Goal: Information Seeking & Learning: Learn about a topic

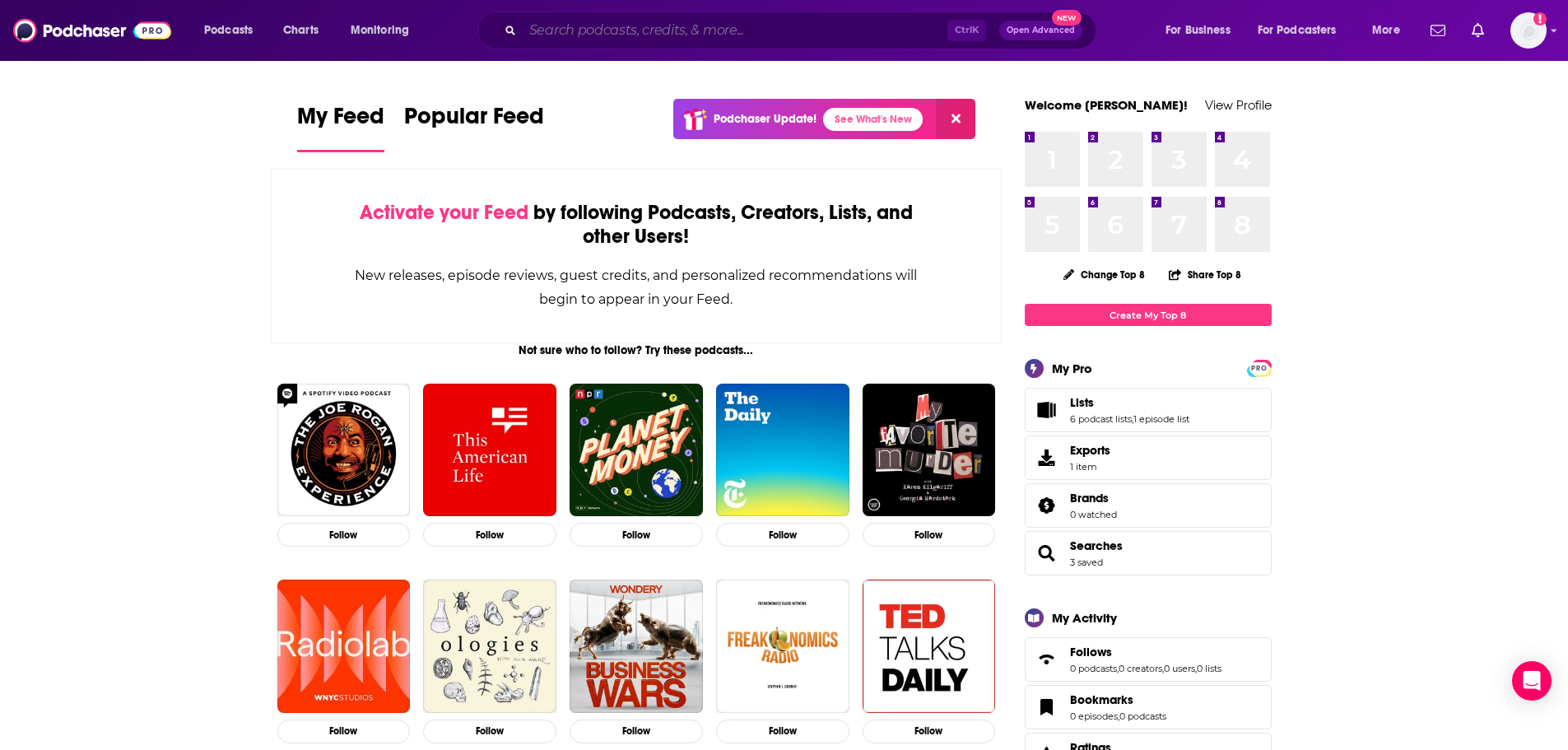
click at [679, 27] on input "Search podcasts, credits, & more..." at bounding box center [735, 30] width 425 height 27
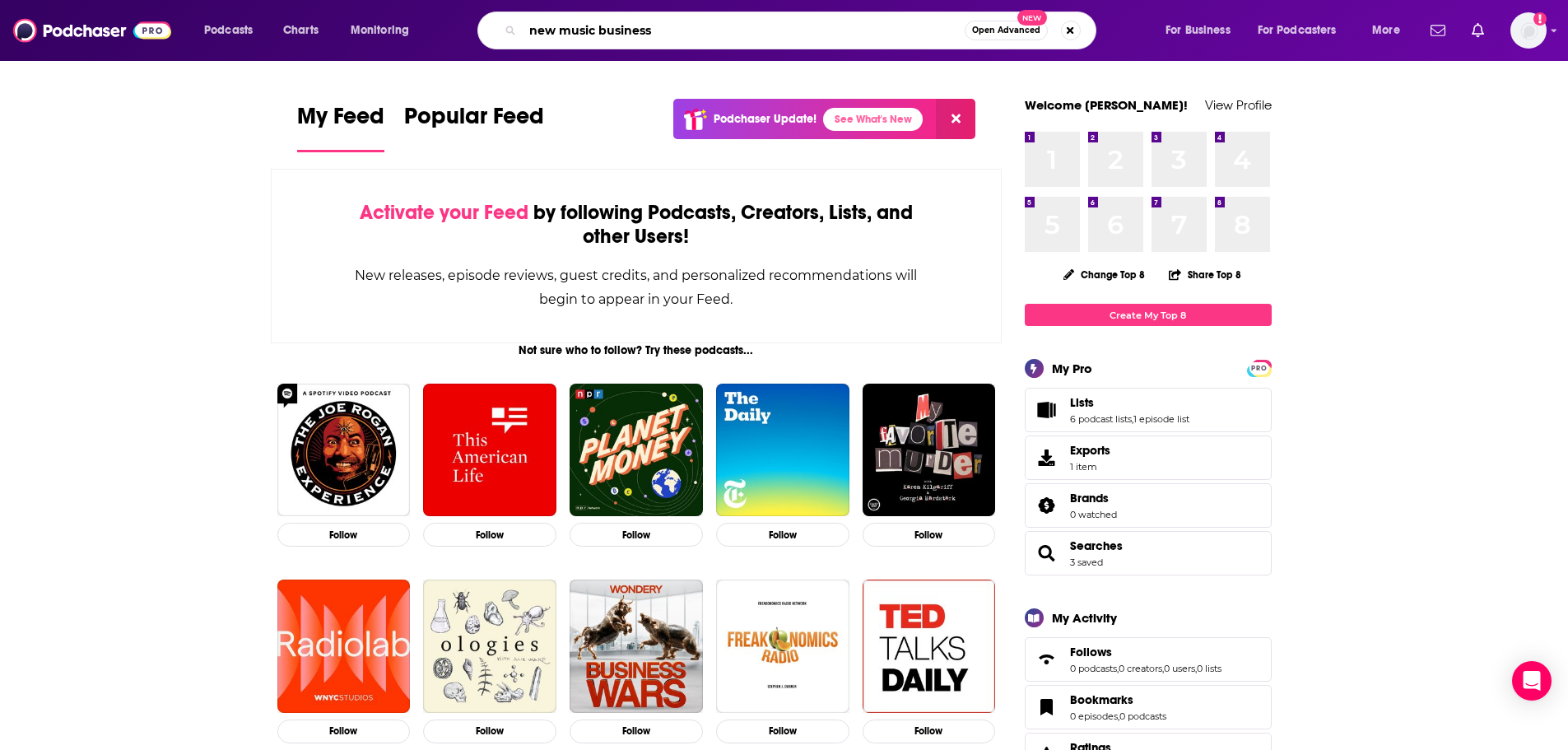
type input "new music business"
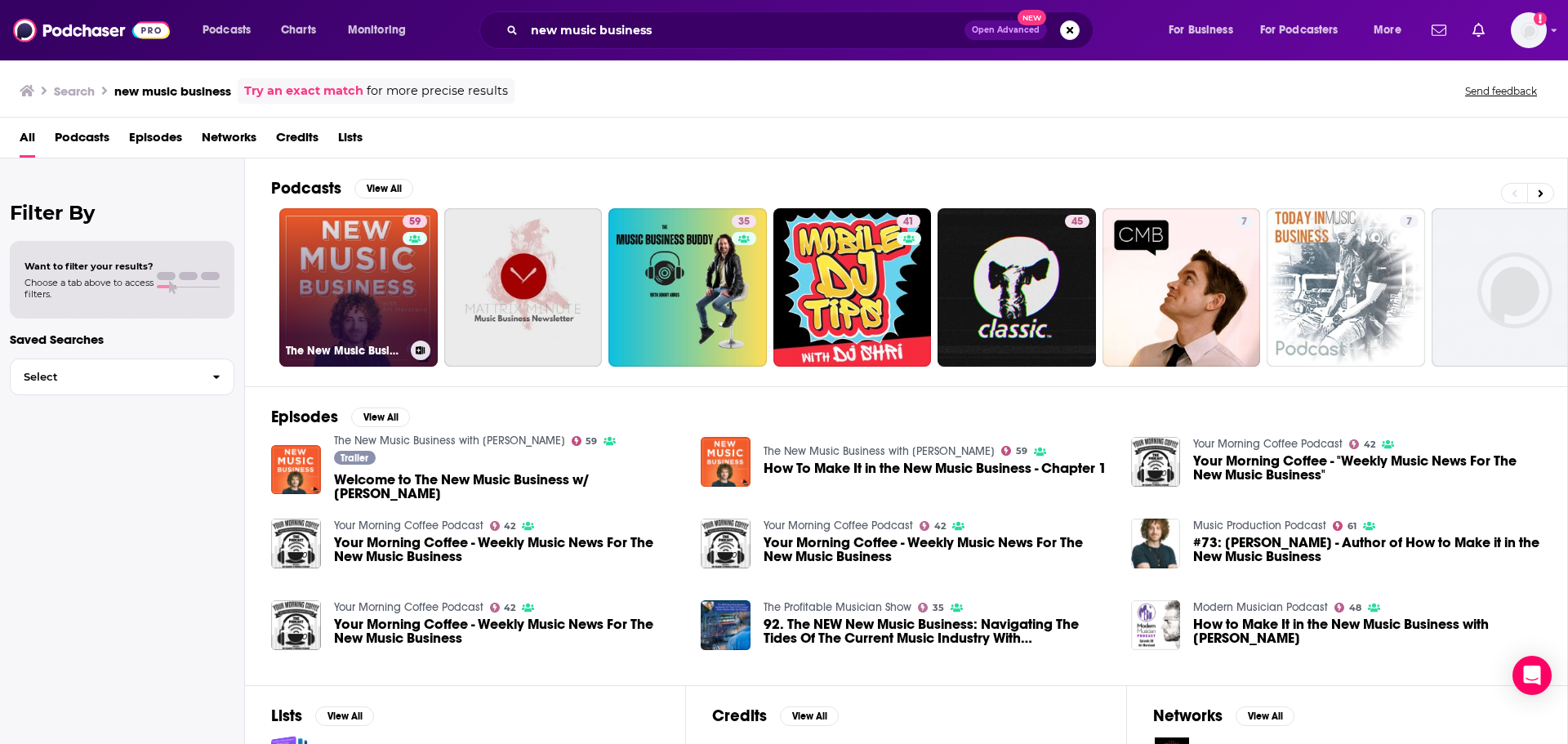
click at [384, 238] on link "59 The New Music Business with [PERSON_NAME]" at bounding box center [358, 287] width 159 height 159
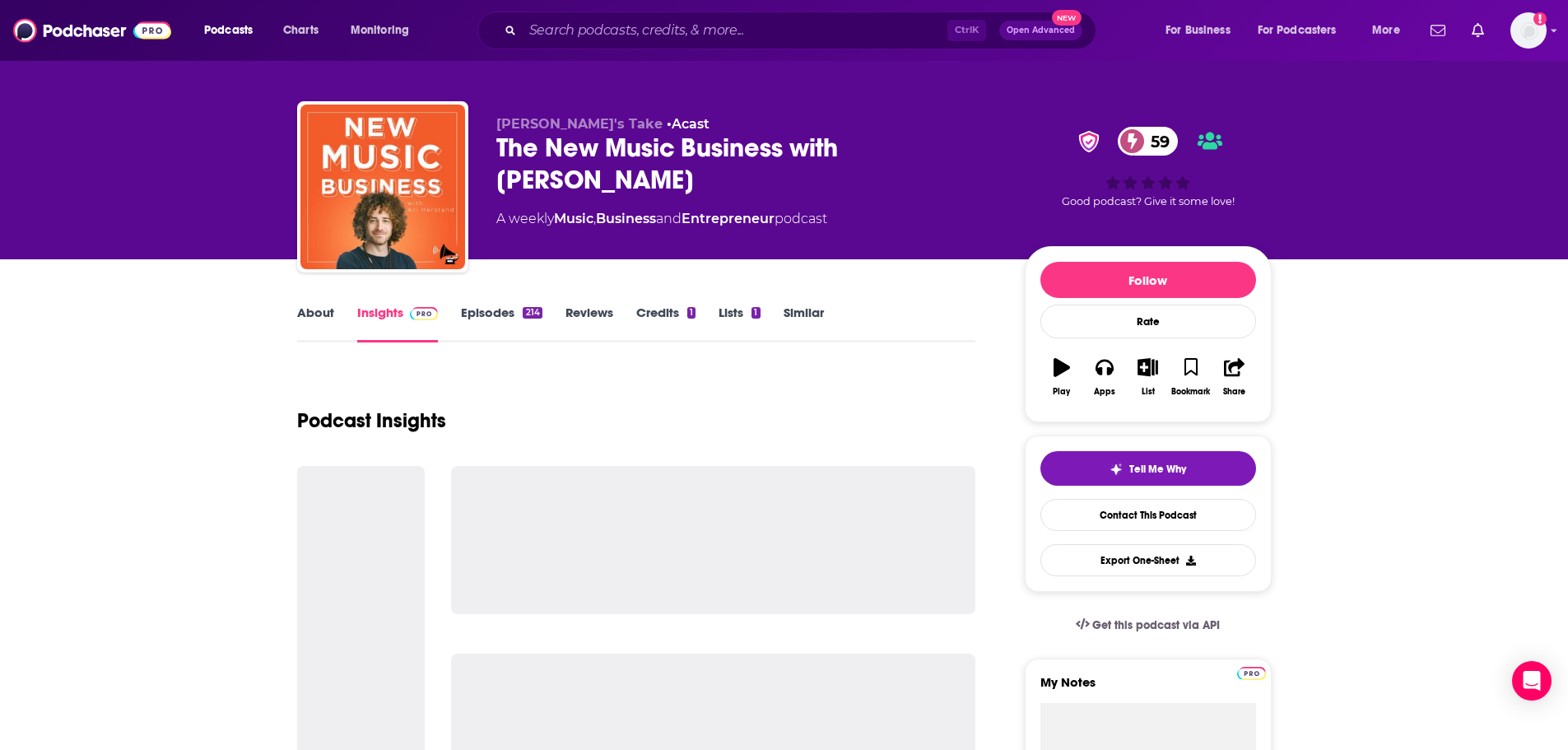
scroll to position [16, 0]
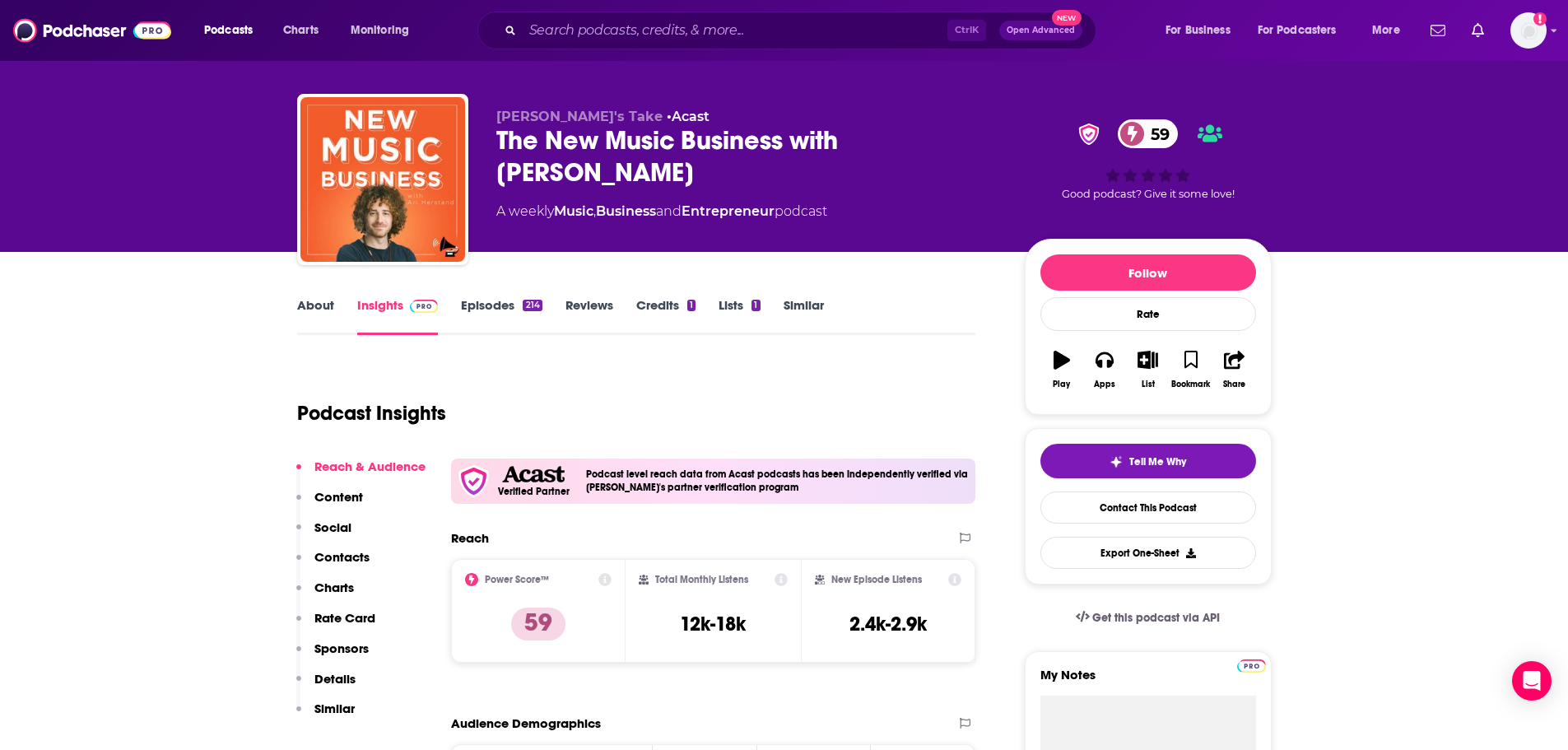
click at [474, 318] on link "Episodes 214" at bounding box center [501, 316] width 80 height 38
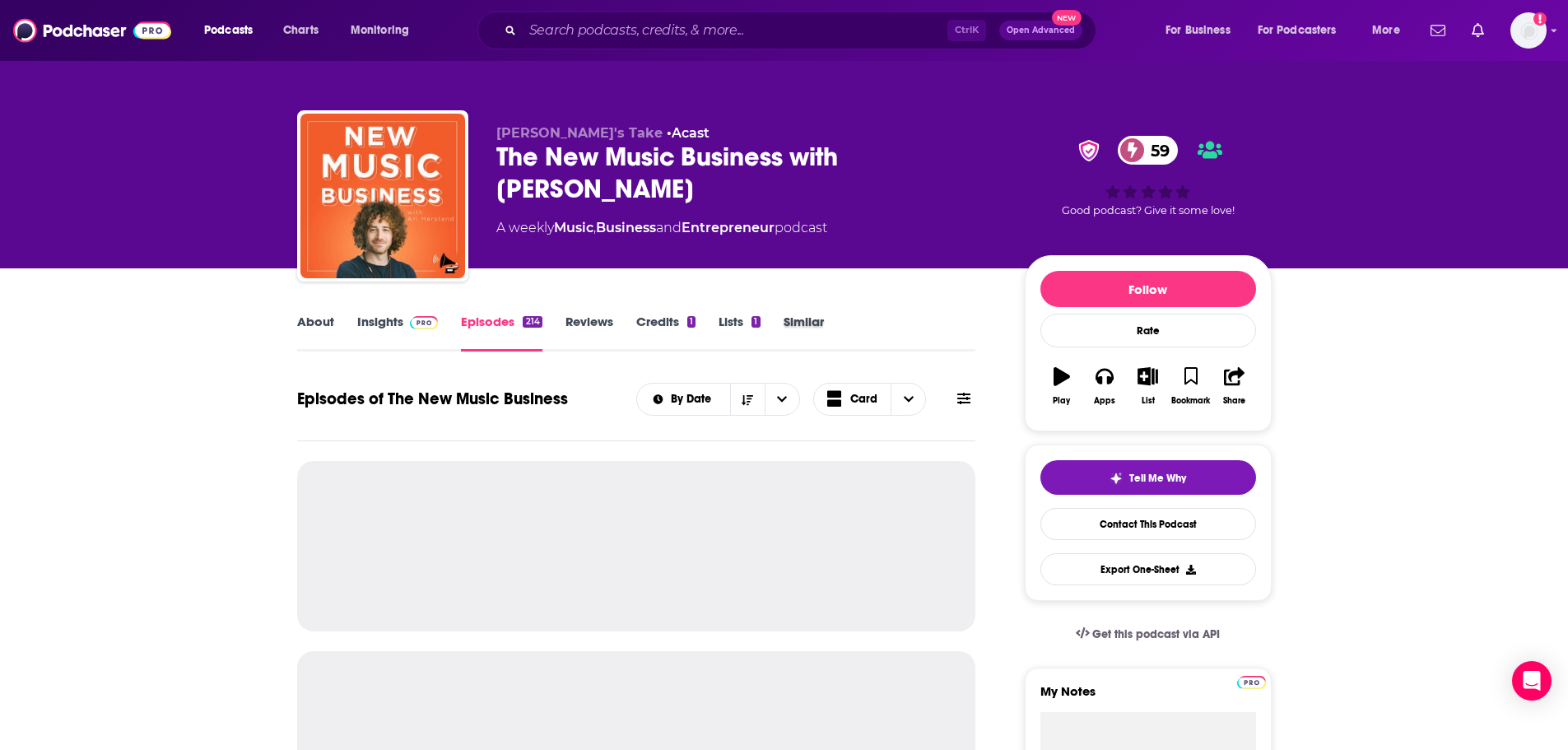
click at [825, 348] on div "Similar" at bounding box center [815, 332] width 63 height 38
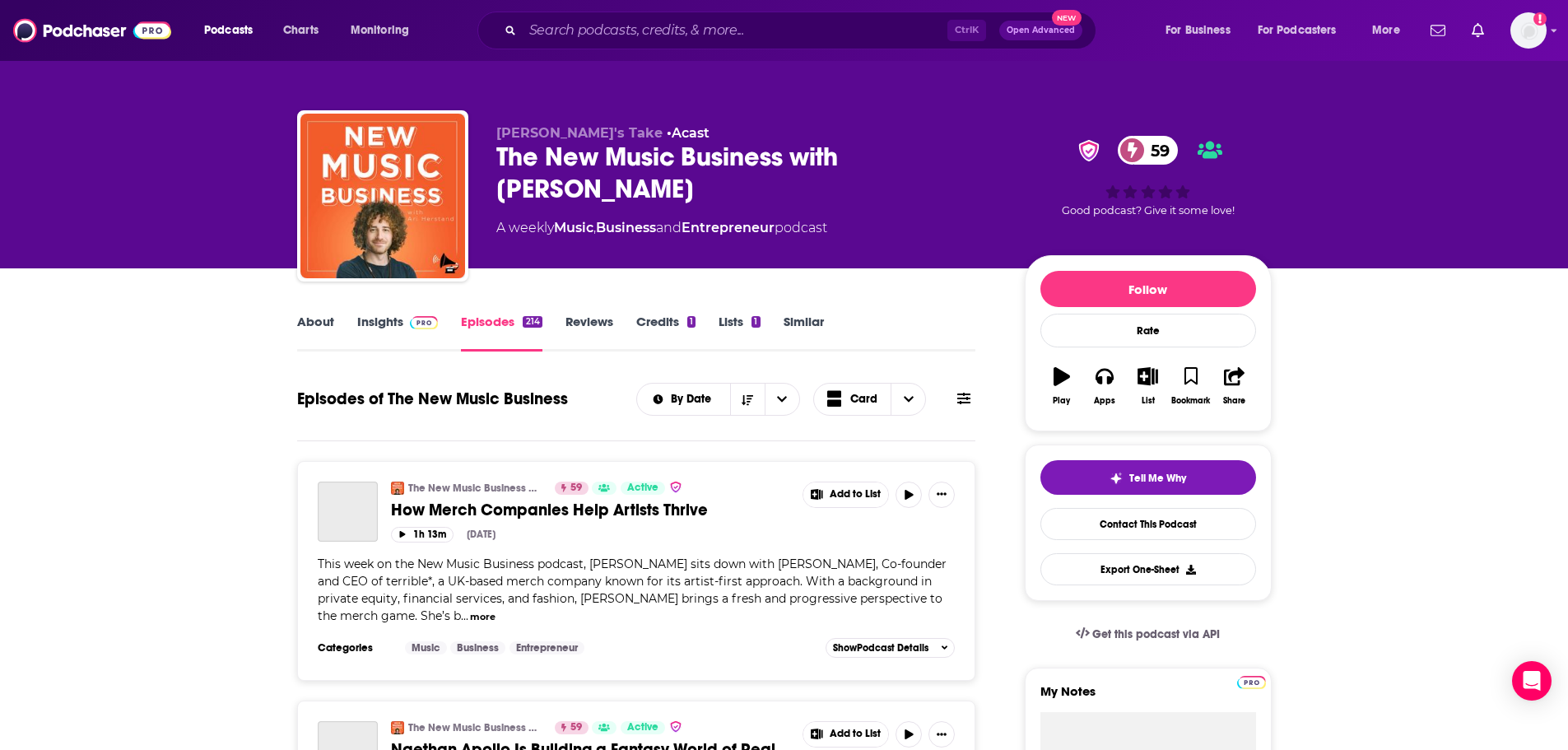
click at [409, 348] on link "Insights" at bounding box center [398, 332] width 81 height 38
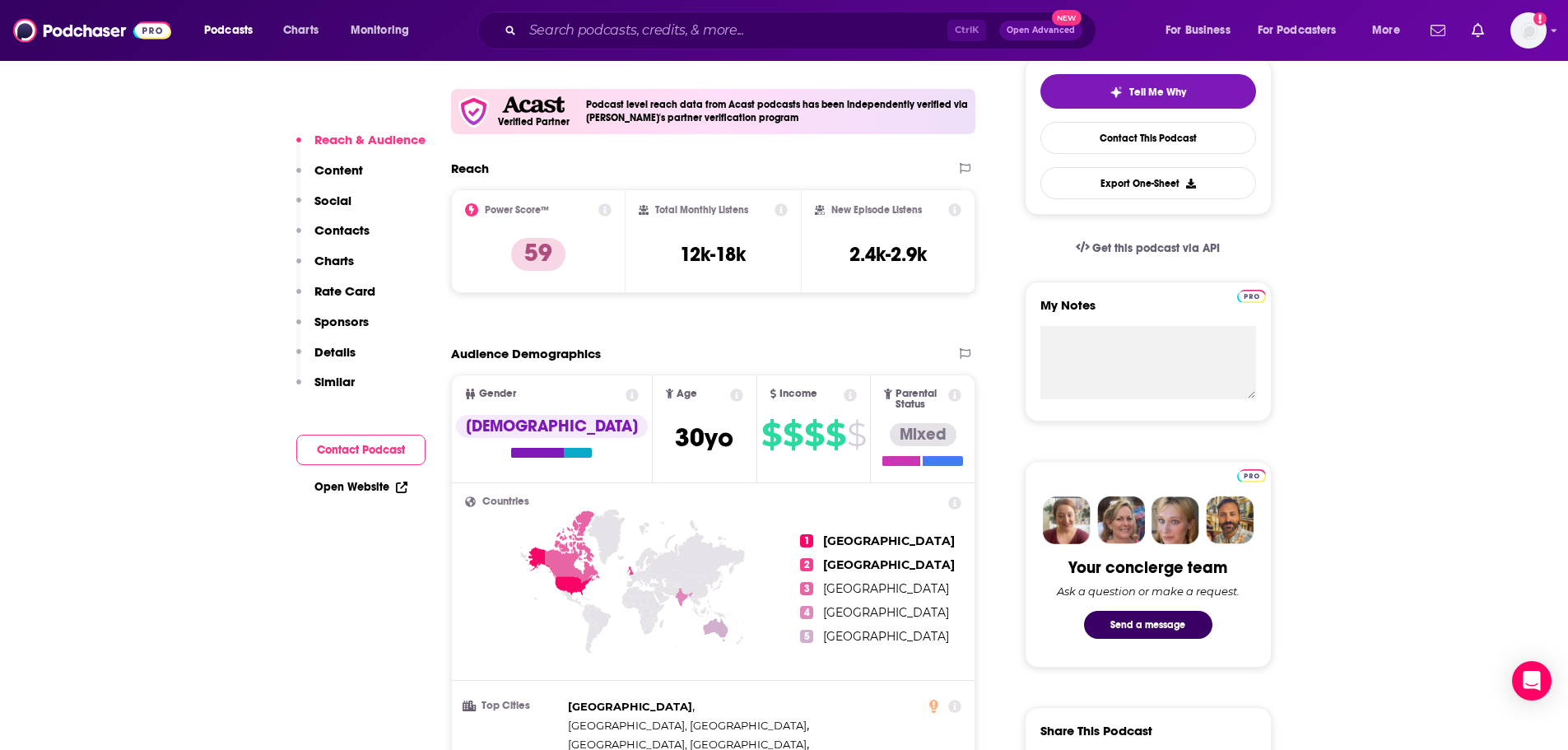
scroll to position [387, 0]
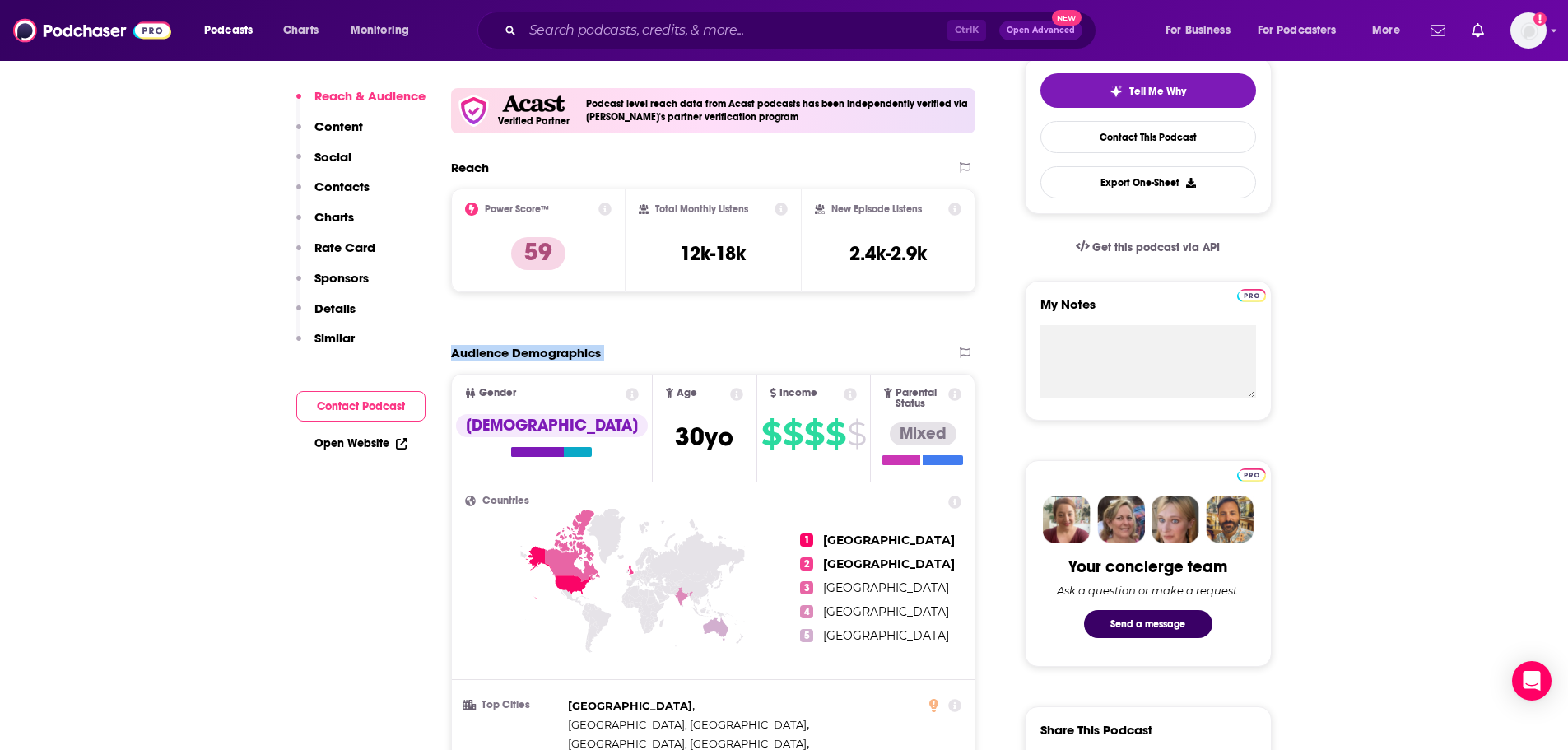
scroll to position [259, 0]
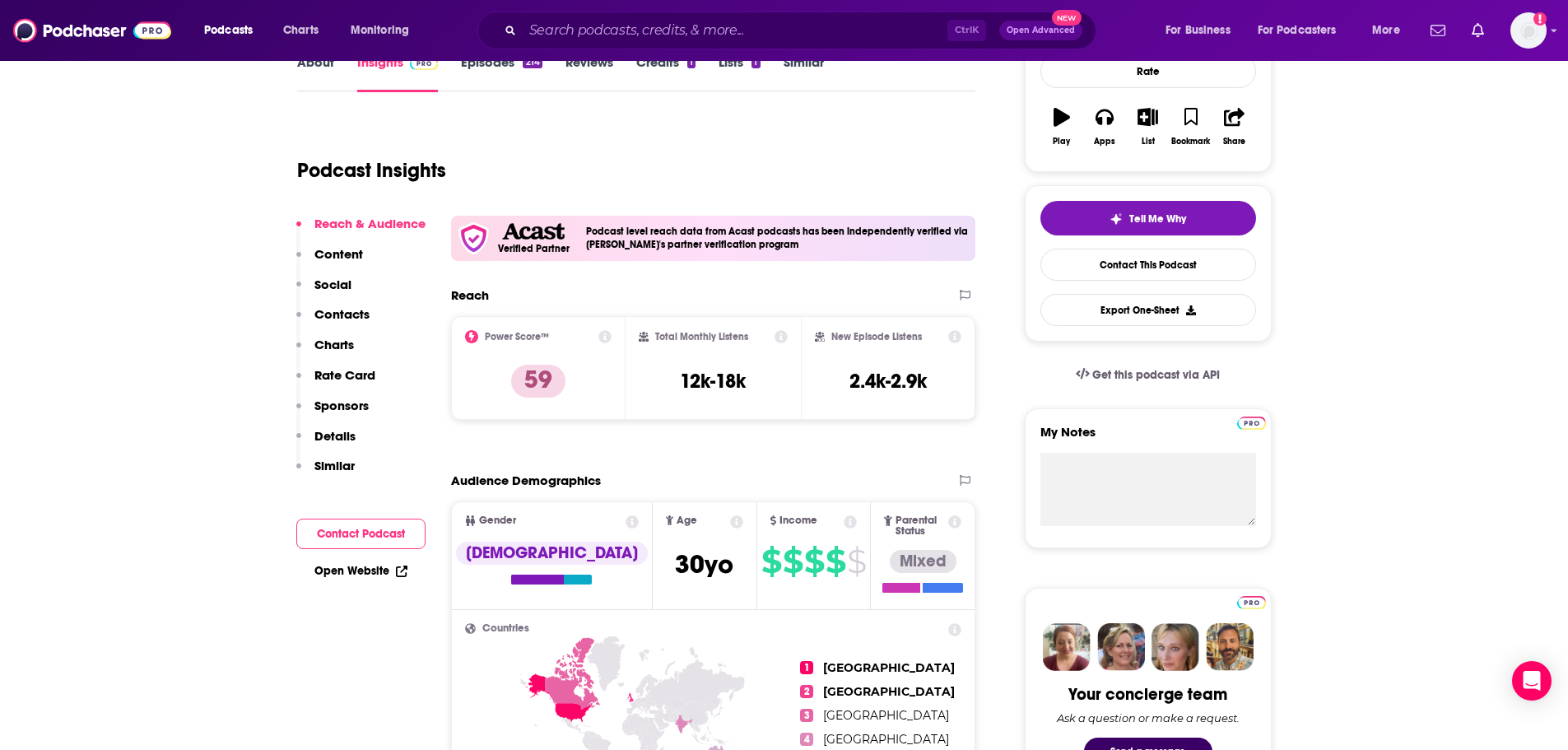
click at [697, 364] on div "Total Monthly Listens 12k-18k" at bounding box center [713, 368] width 149 height 76
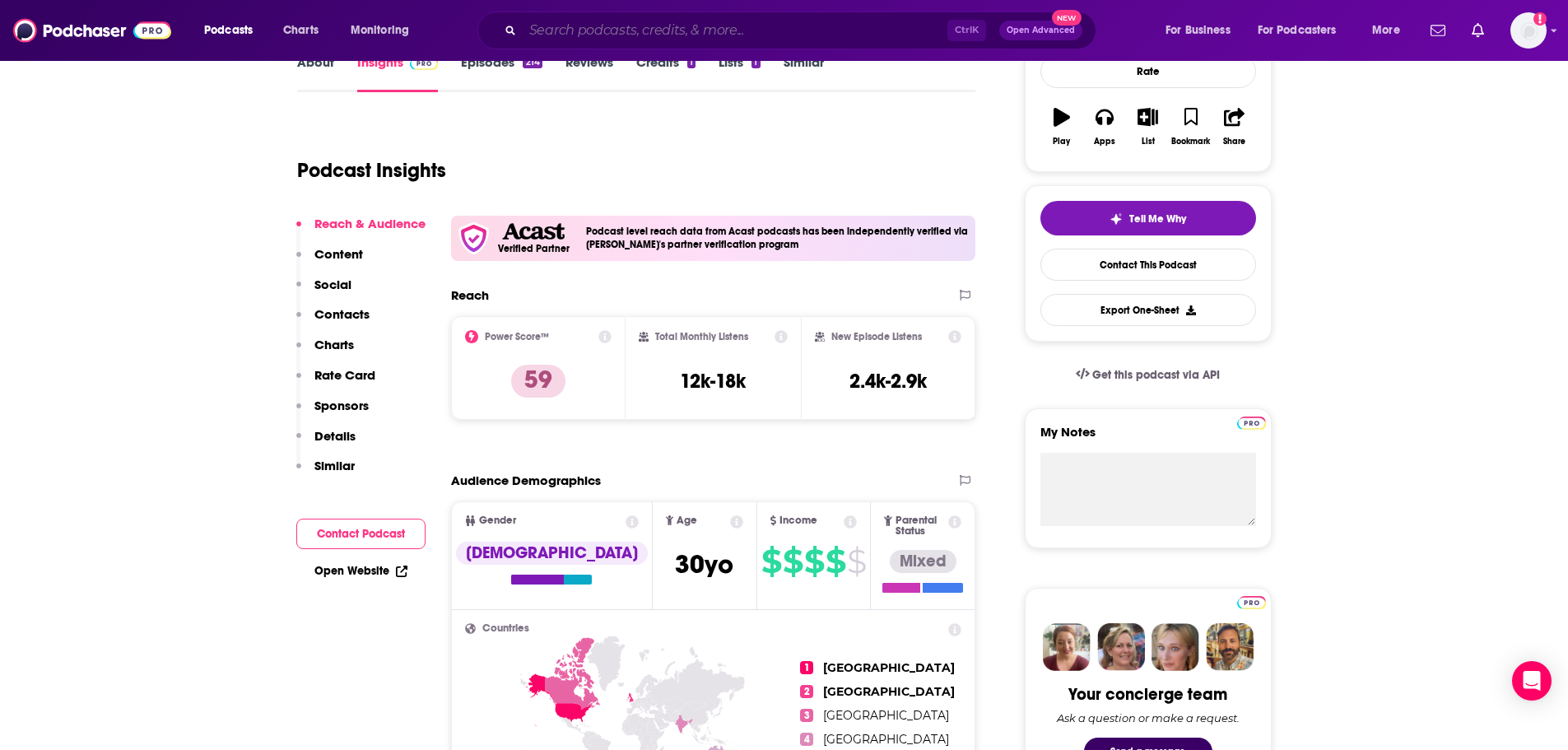
click at [571, 32] on input "Search podcasts, credits, & more..." at bounding box center [735, 30] width 425 height 27
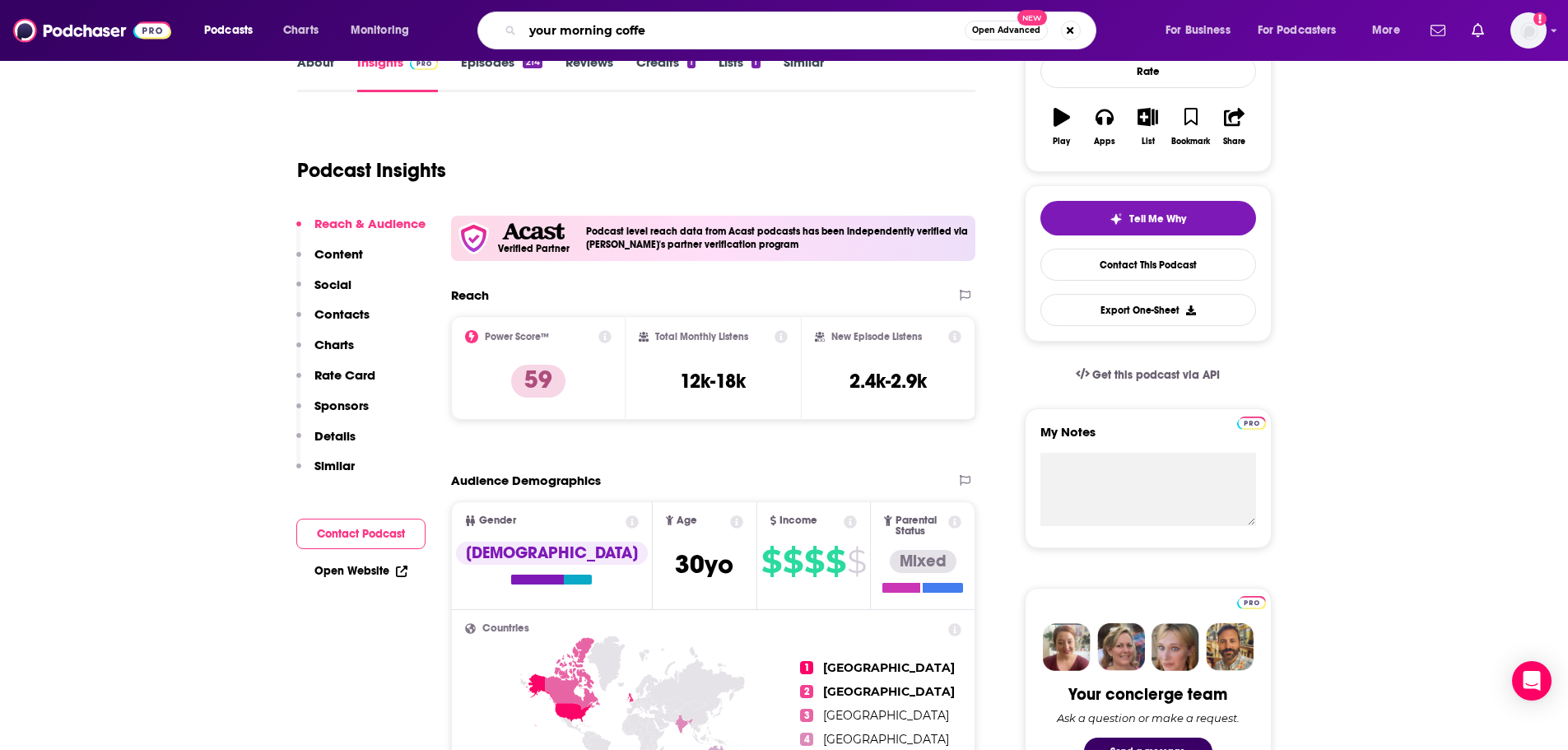
type input "your morning coffee"
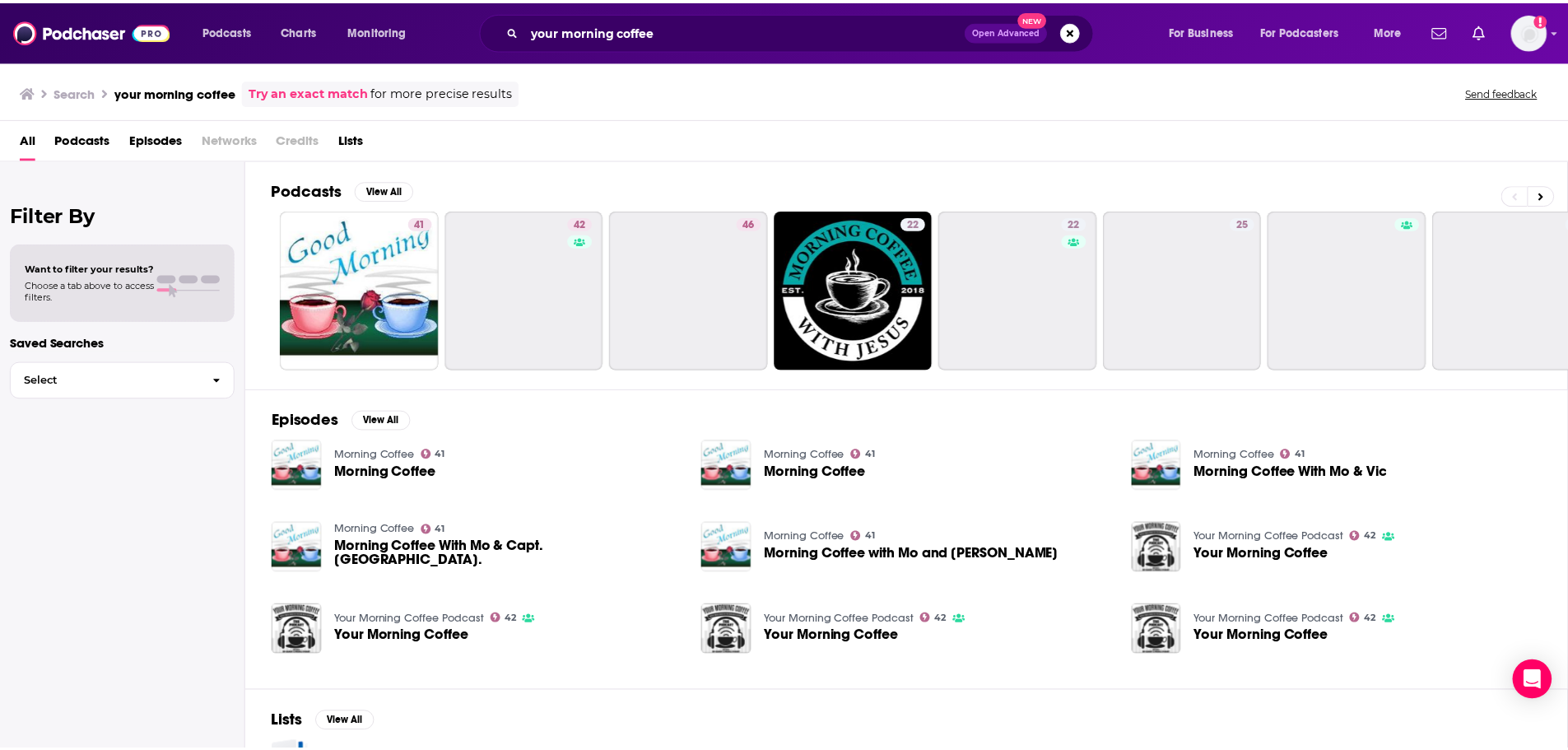
scroll to position [2, 0]
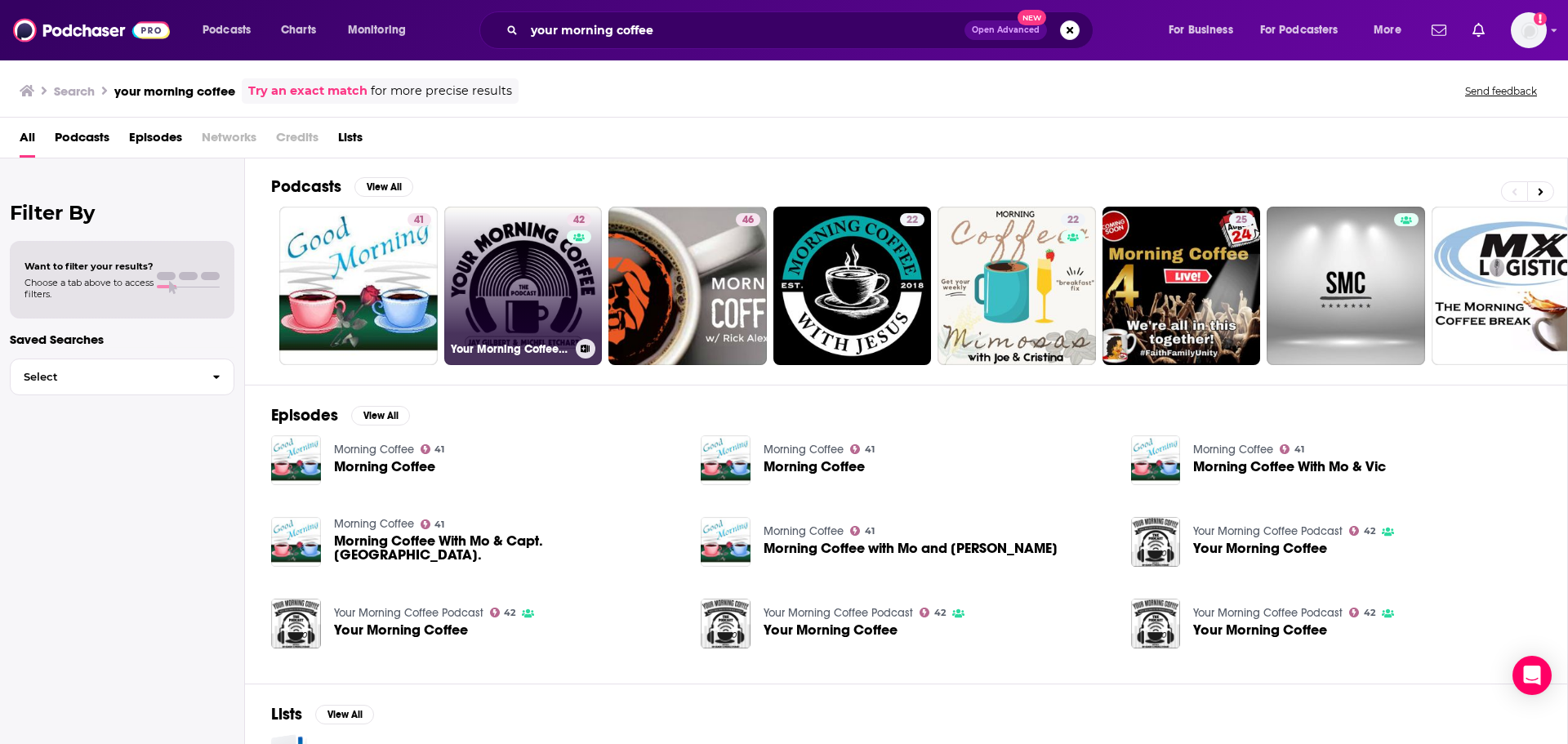
click at [533, 322] on link "42 Your Morning Coffee Podcast" at bounding box center [523, 286] width 159 height 159
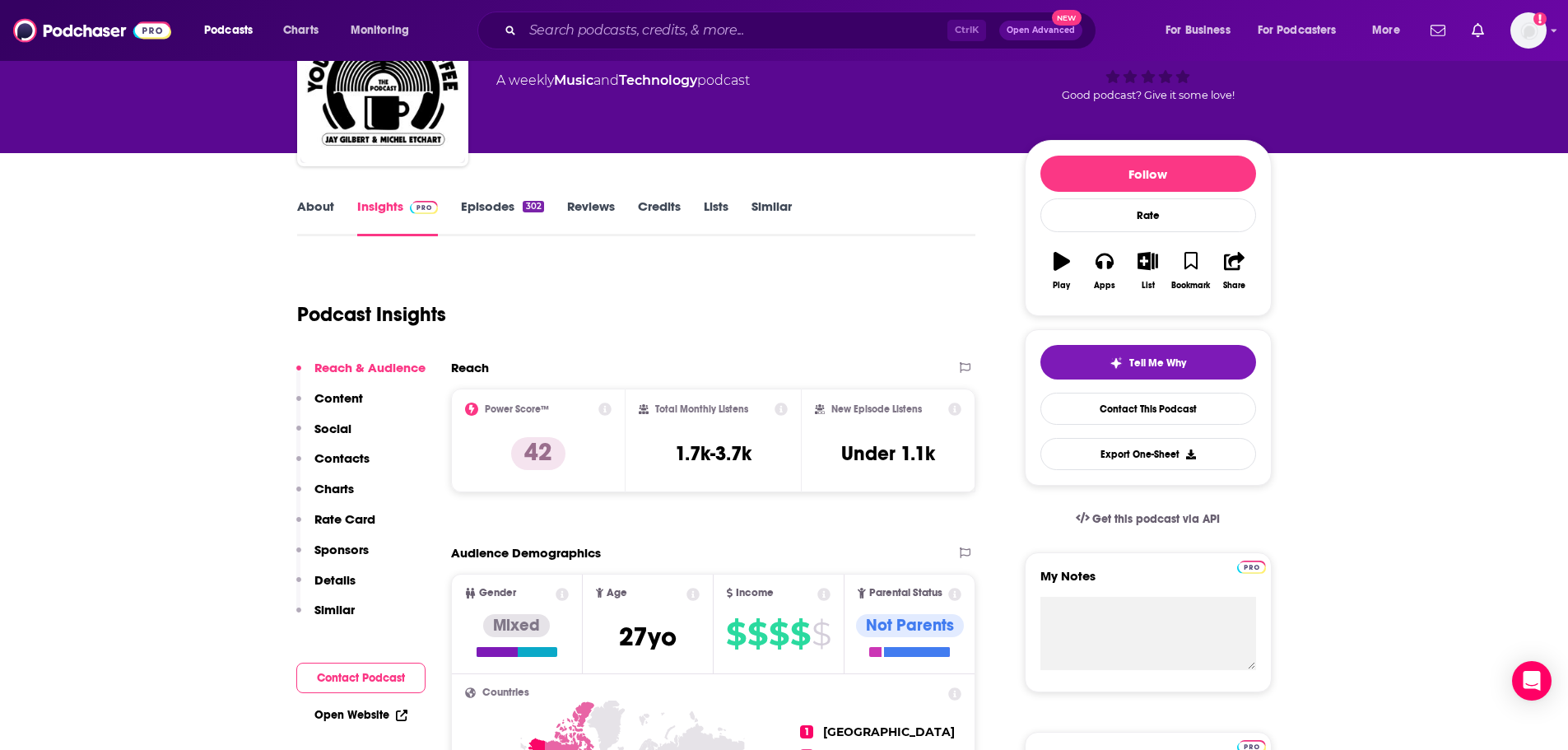
scroll to position [115, 0]
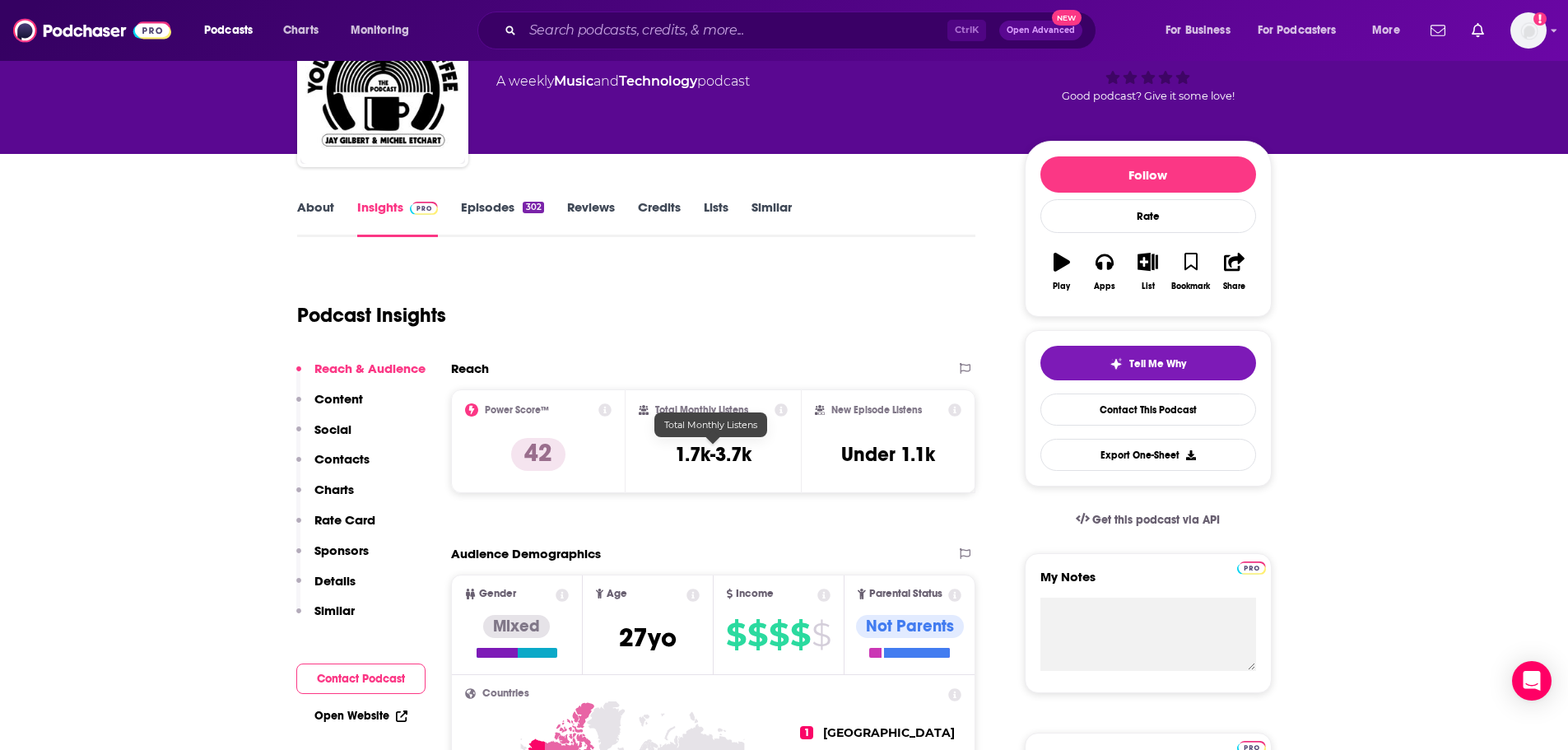
click at [730, 456] on h3 "1.7k-3.7k" at bounding box center [713, 455] width 77 height 25
copy div "1.7k-3.7k"
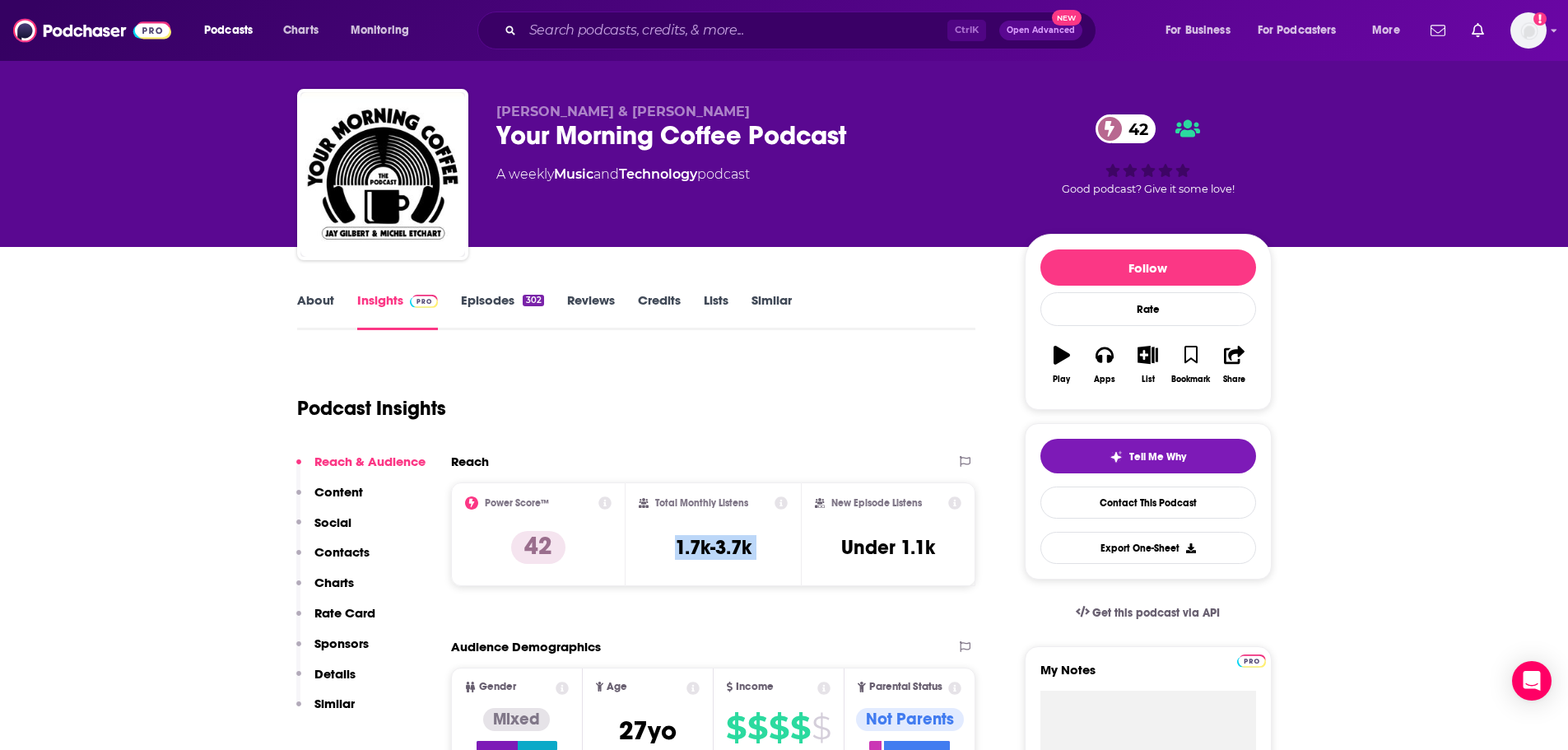
scroll to position [21, 0]
